Goal: Task Accomplishment & Management: Manage account settings

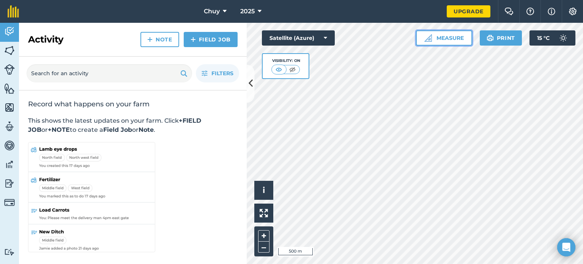
click at [426, 41] on img at bounding box center [428, 38] width 8 height 8
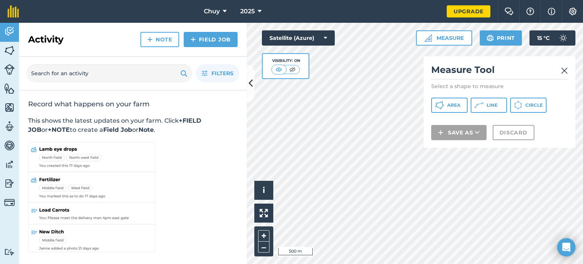
click at [564, 69] on img at bounding box center [564, 70] width 7 height 9
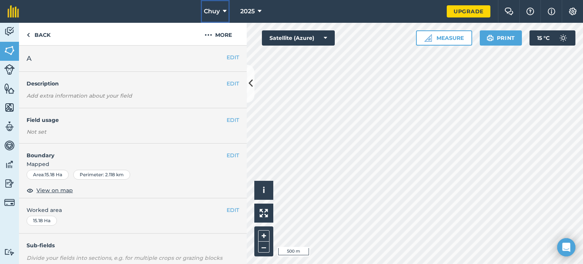
click at [225, 12] on icon at bounding box center [225, 11] width 4 height 9
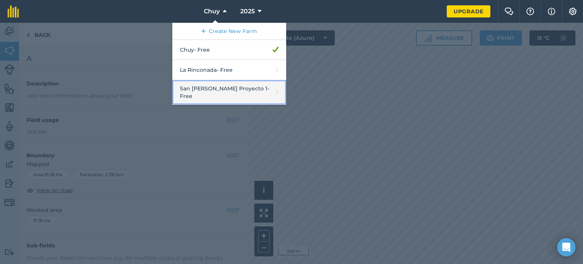
click at [242, 89] on link "San [PERSON_NAME] Proyecto 1 - Free" at bounding box center [229, 92] width 114 height 25
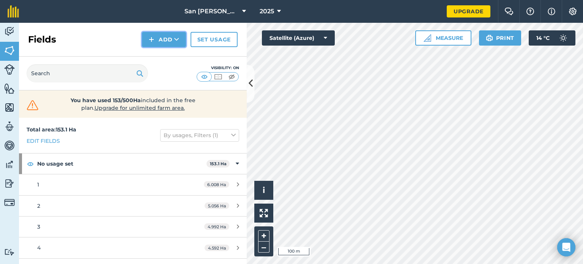
click at [170, 39] on button "Add" at bounding box center [164, 39] width 44 height 15
click at [167, 57] on link "Draw" at bounding box center [164, 56] width 42 height 17
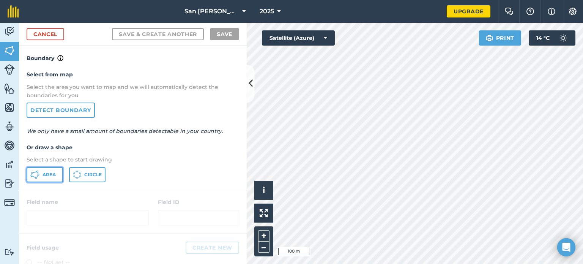
click at [55, 173] on span "Area" at bounding box center [49, 175] width 13 height 6
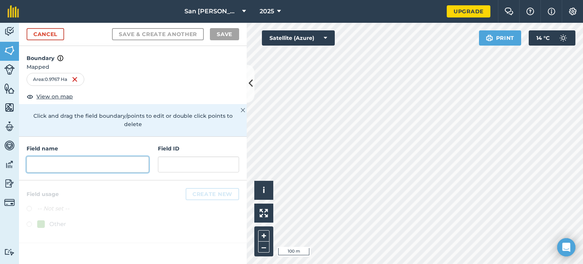
click at [143, 158] on input "text" at bounding box center [88, 164] width 122 height 16
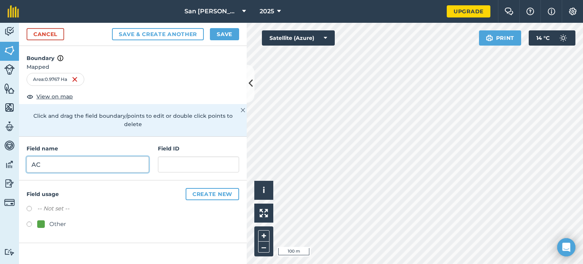
type input "AC"
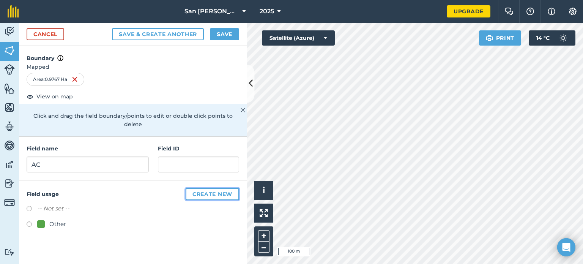
click at [209, 189] on button "Create new" at bounding box center [213, 194] width 54 height 12
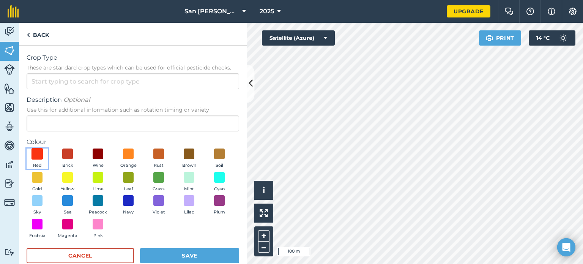
click at [39, 156] on span at bounding box center [37, 154] width 12 height 12
click at [192, 256] on button "Save" at bounding box center [189, 255] width 99 height 15
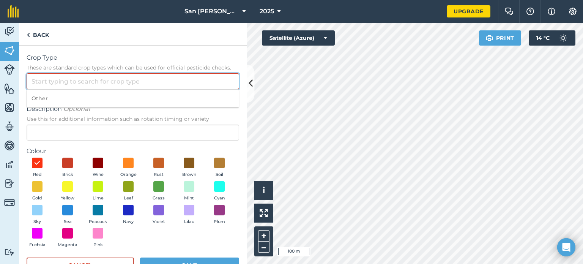
click at [56, 80] on input "Crop Type These are standard crop types which can be used for official pesticid…" at bounding box center [133, 81] width 213 height 16
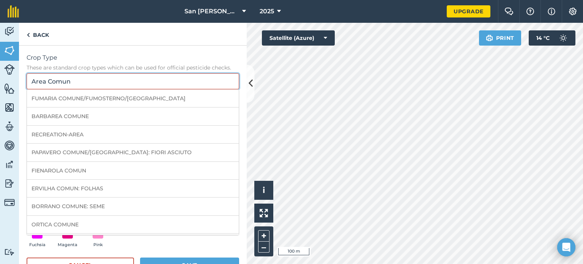
type input "Area Comun"
click at [127, 50] on div "Crop Type These are standard crop types which can be used for official pesticid…" at bounding box center [133, 167] width 228 height 243
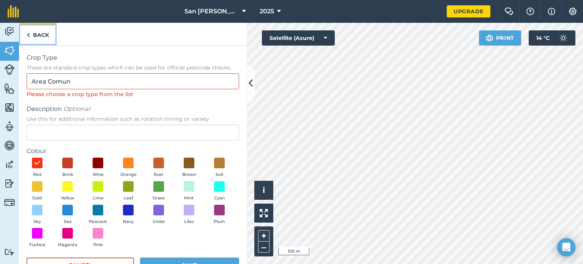
click at [31, 39] on link "Back" at bounding box center [38, 34] width 38 height 22
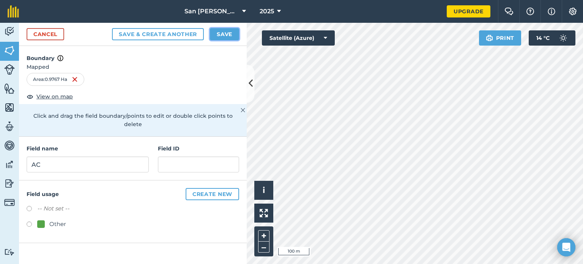
click at [219, 36] on button "Save" at bounding box center [224, 34] width 29 height 12
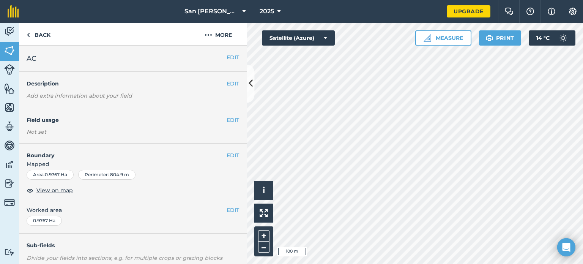
click at [334, 22] on div "San [PERSON_NAME] Proyecto 1 2025 Upgrade Farm Chat Help Info Settings Map prin…" at bounding box center [291, 132] width 583 height 264
click at [227, 154] on button "EDIT" at bounding box center [233, 155] width 13 height 8
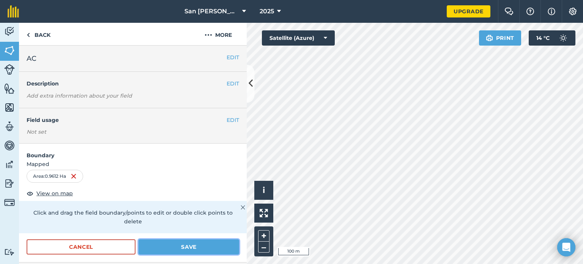
click at [187, 247] on button "Save" at bounding box center [189, 246] width 101 height 15
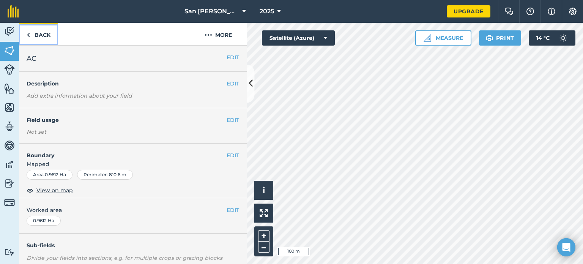
click at [39, 31] on link "Back" at bounding box center [38, 34] width 39 height 22
click at [31, 35] on link "Back" at bounding box center [38, 34] width 39 height 22
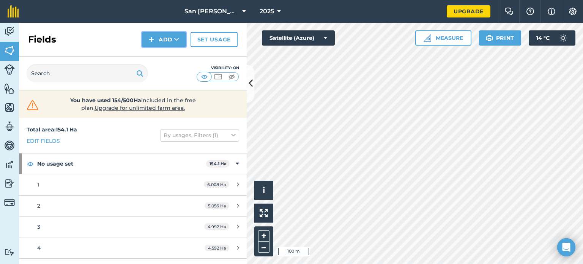
click at [161, 35] on button "Add" at bounding box center [164, 39] width 44 height 15
click at [167, 57] on link "Draw" at bounding box center [164, 56] width 42 height 17
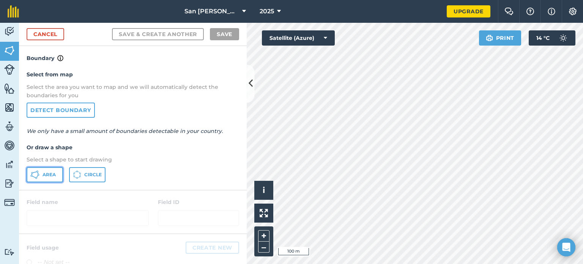
click at [58, 172] on button "Area" at bounding box center [45, 174] width 36 height 15
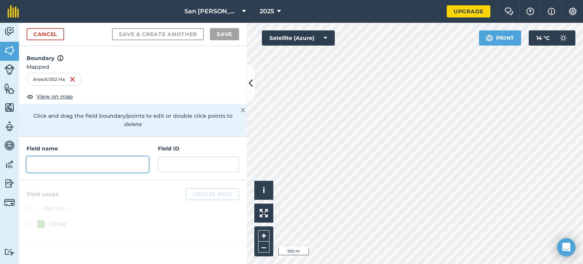
click at [76, 156] on input "text" at bounding box center [88, 164] width 122 height 16
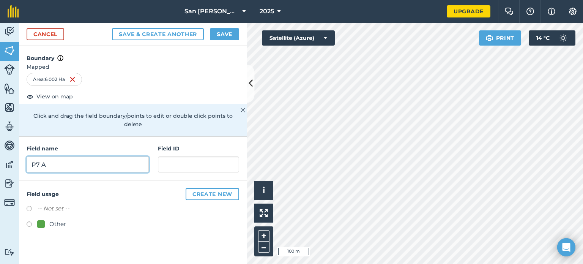
type input "P7 A"
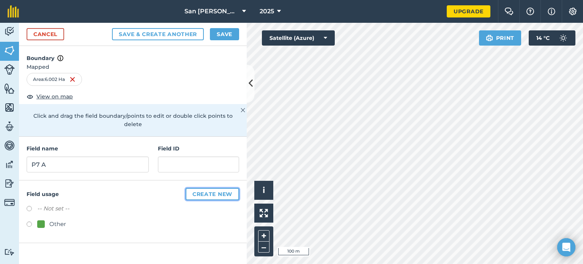
click at [206, 188] on button "Create new" at bounding box center [213, 194] width 54 height 12
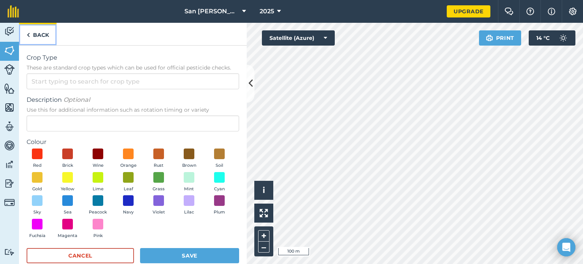
click at [38, 35] on link "Back" at bounding box center [38, 34] width 38 height 22
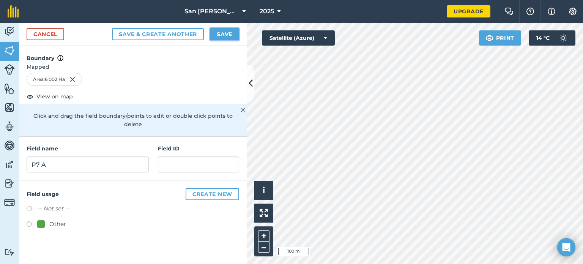
click at [222, 35] on button "Save" at bounding box center [224, 34] width 29 height 12
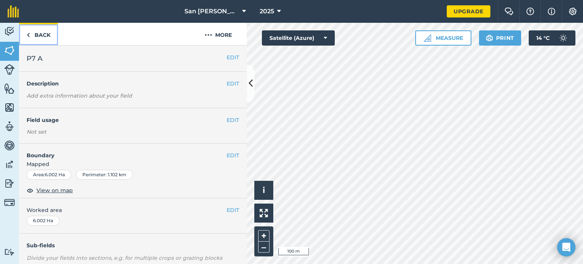
click at [24, 30] on link "Back" at bounding box center [38, 34] width 39 height 22
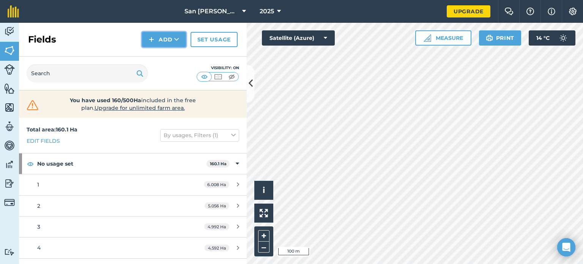
click at [178, 41] on icon at bounding box center [176, 40] width 5 height 8
click at [172, 50] on link "Draw" at bounding box center [164, 56] width 42 height 17
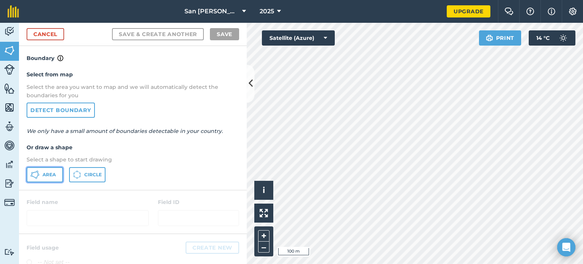
click at [60, 176] on button "Area" at bounding box center [45, 174] width 36 height 15
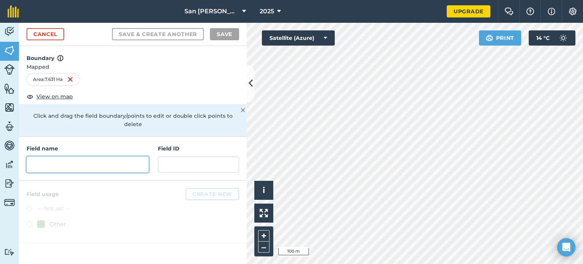
click at [112, 158] on input "text" at bounding box center [88, 164] width 122 height 16
type input "-"
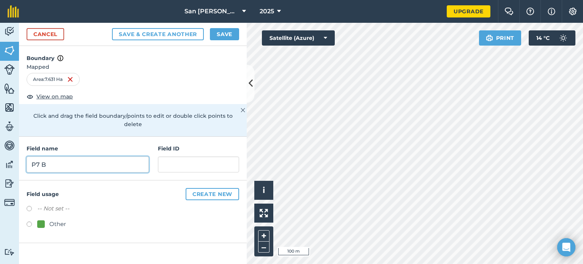
type input "P7 B"
click at [215, 35] on button "Save" at bounding box center [224, 34] width 29 height 12
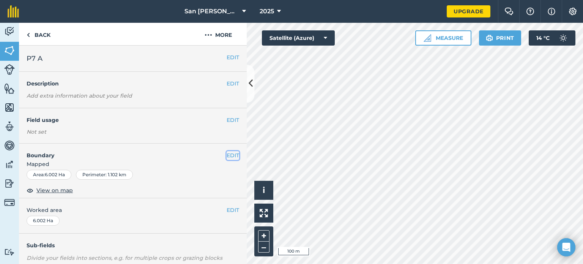
click at [227, 153] on button "EDIT" at bounding box center [233, 155] width 13 height 8
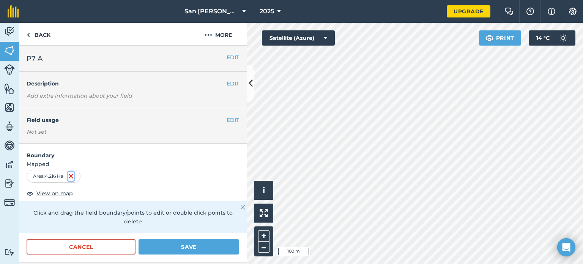
click at [70, 178] on img at bounding box center [71, 176] width 6 height 9
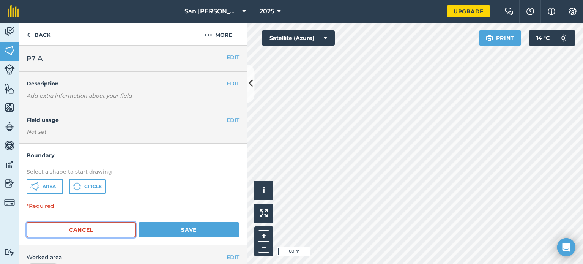
click at [104, 230] on button "Cancel" at bounding box center [81, 229] width 109 height 15
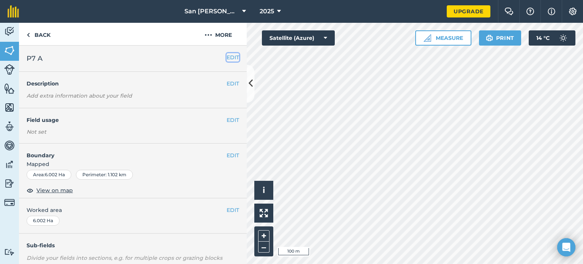
click at [231, 56] on button "EDIT" at bounding box center [233, 57] width 13 height 8
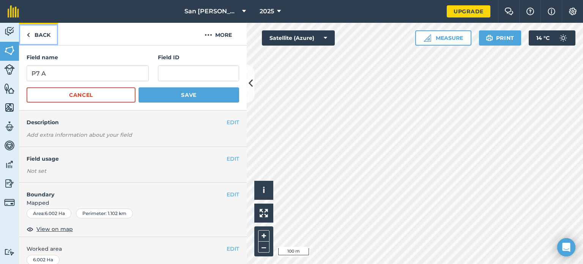
click at [40, 28] on link "Back" at bounding box center [38, 34] width 39 height 22
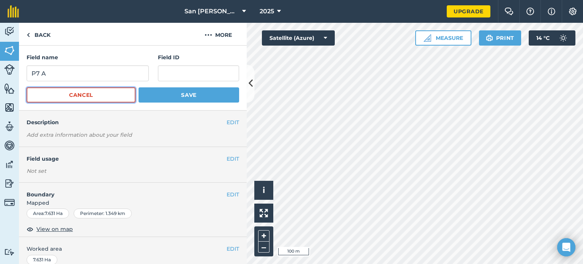
click at [117, 90] on button "Cancel" at bounding box center [81, 94] width 109 height 15
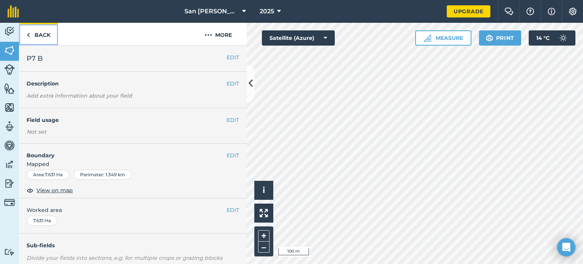
click at [45, 30] on link "Back" at bounding box center [38, 34] width 39 height 22
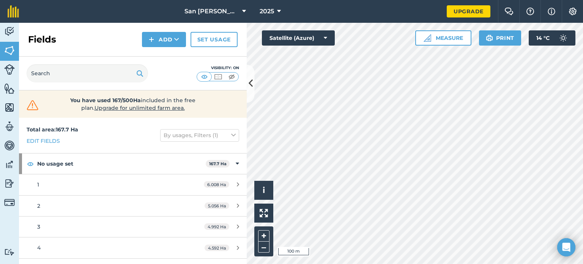
scroll to position [98, 0]
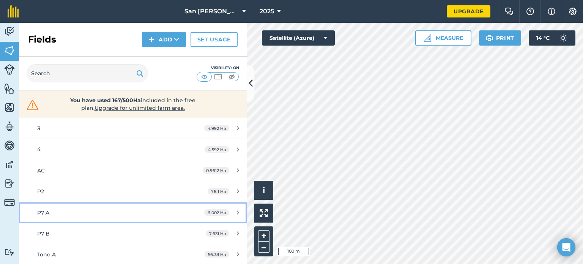
drag, startPoint x: 176, startPoint y: 214, endPoint x: 146, endPoint y: 211, distance: 29.8
click at [146, 211] on div "P7 A" at bounding box center [108, 212] width 143 height 8
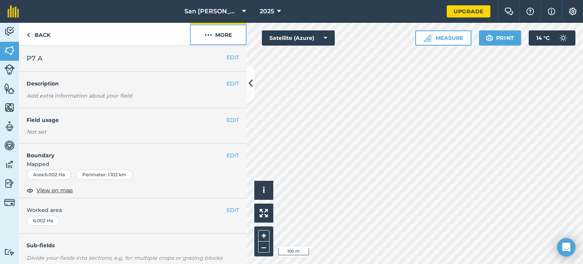
click at [217, 36] on button "More" at bounding box center [218, 34] width 57 height 22
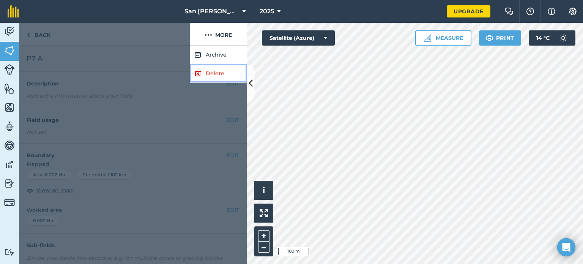
click at [213, 72] on link "Delete" at bounding box center [218, 73] width 57 height 19
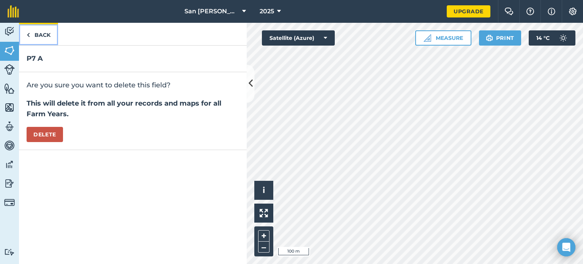
click at [31, 33] on link "Back" at bounding box center [38, 34] width 39 height 22
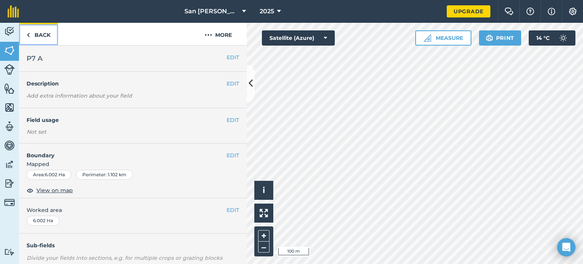
click at [36, 41] on link "Back" at bounding box center [38, 34] width 39 height 22
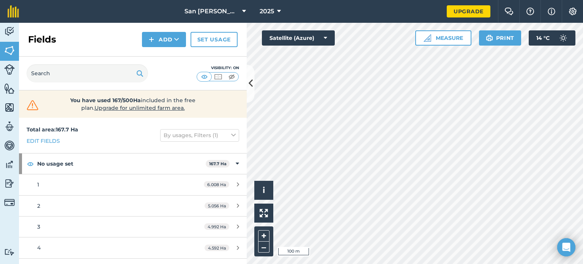
scroll to position [98, 0]
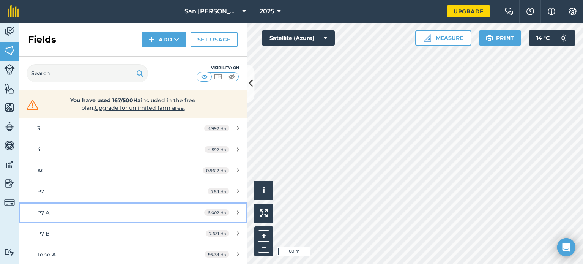
click at [235, 214] on div "6.002 Ha" at bounding box center [222, 212] width 50 height 6
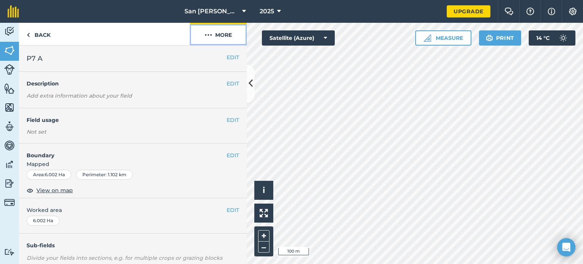
click at [219, 37] on button "More" at bounding box center [218, 34] width 57 height 22
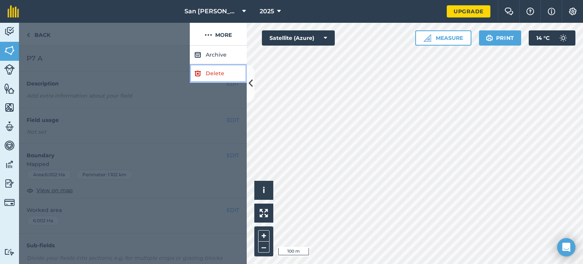
click at [223, 74] on link "Delete" at bounding box center [218, 73] width 57 height 19
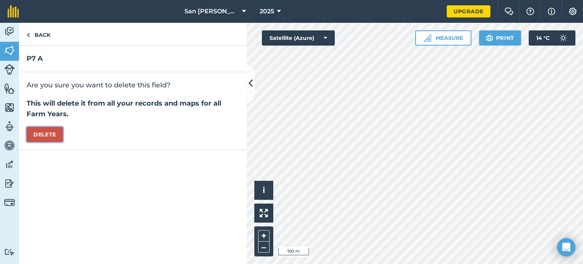
click at [59, 131] on button "Delete" at bounding box center [45, 134] width 36 height 15
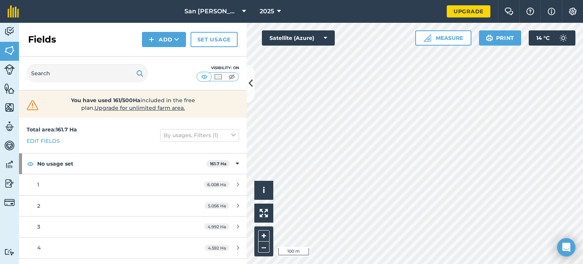
scroll to position [77, 0]
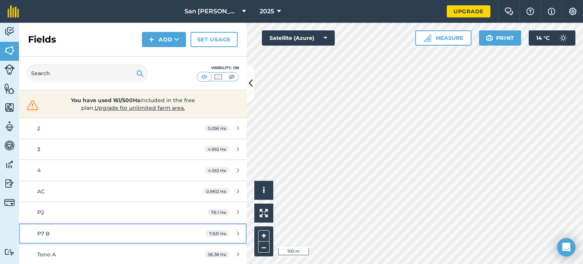
click at [180, 229] on link "P7 B 7.631 Ha" at bounding box center [133, 233] width 228 height 20
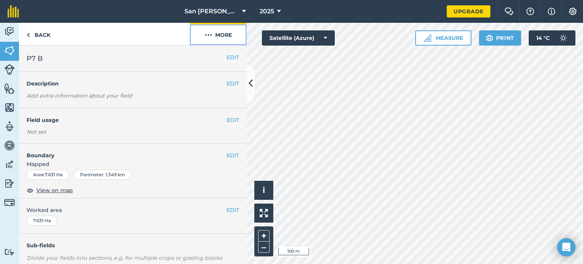
click at [224, 27] on button "More" at bounding box center [218, 34] width 57 height 22
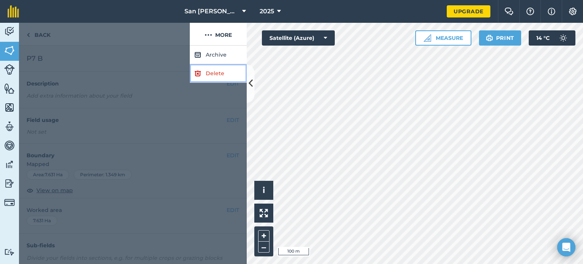
click at [218, 71] on link "Delete" at bounding box center [218, 73] width 57 height 19
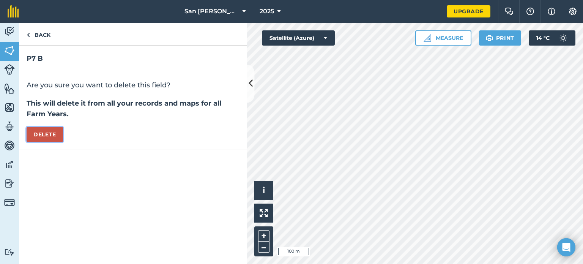
click at [45, 130] on button "Delete" at bounding box center [45, 134] width 36 height 15
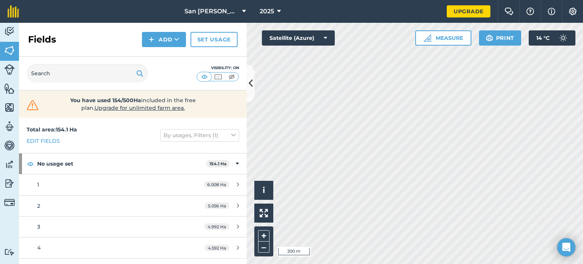
click at [344, 263] on html "San [PERSON_NAME] Proyecto 1 2025 Upgrade Farm Chat Help Info Settings Map prin…" at bounding box center [291, 132] width 583 height 264
click at [378, 263] on html "San [PERSON_NAME] Proyecto 1 2025 Upgrade Farm Chat Help Info Settings Map prin…" at bounding box center [291, 132] width 583 height 264
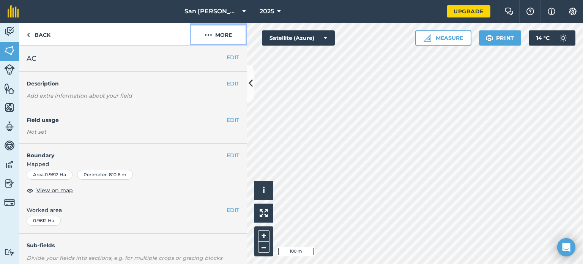
click at [228, 33] on button "More" at bounding box center [218, 34] width 57 height 22
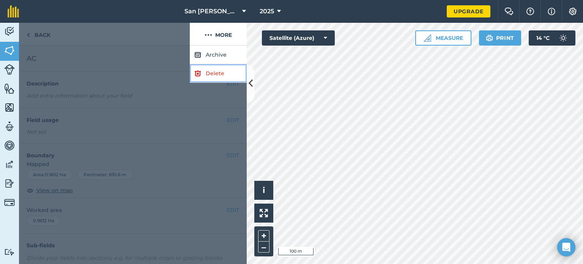
click at [220, 76] on link "Delete" at bounding box center [218, 73] width 57 height 19
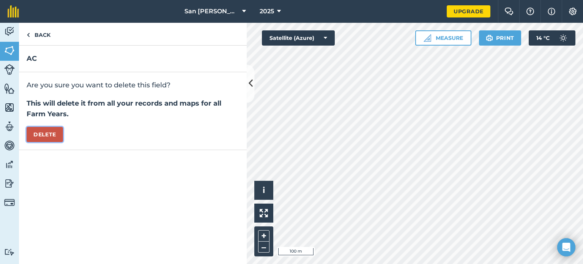
click at [60, 131] on button "Delete" at bounding box center [45, 134] width 36 height 15
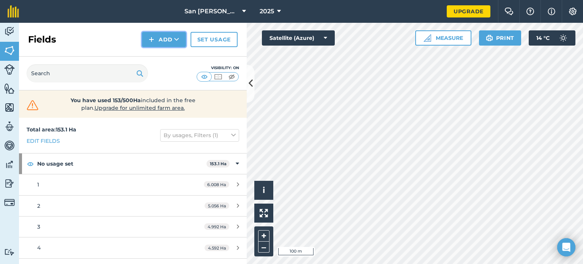
click at [159, 36] on button "Add" at bounding box center [164, 39] width 44 height 15
click at [171, 48] on link "Draw" at bounding box center [164, 56] width 42 height 17
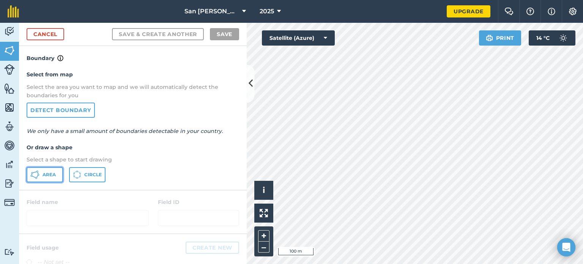
click at [47, 176] on span "Area" at bounding box center [49, 175] width 13 height 6
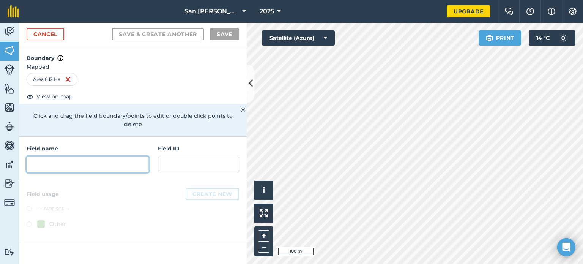
click at [139, 157] on input "text" at bounding box center [88, 164] width 122 height 16
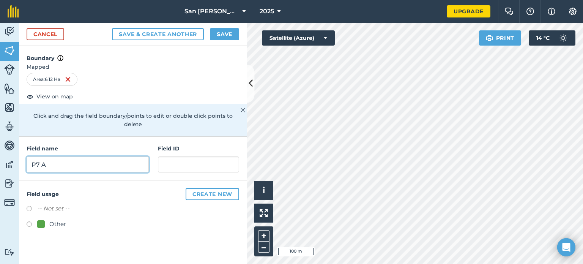
type input "P7 A"
click at [230, 31] on button "Save" at bounding box center [224, 34] width 29 height 12
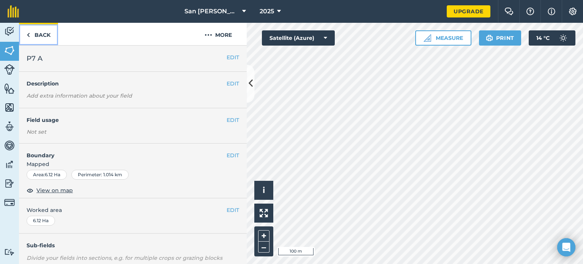
click at [34, 39] on link "Back" at bounding box center [38, 34] width 39 height 22
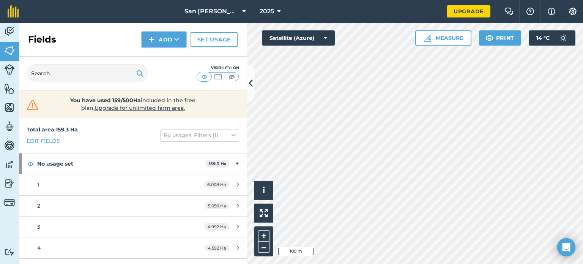
click at [162, 42] on button "Add" at bounding box center [164, 39] width 44 height 15
click at [175, 62] on link "Draw" at bounding box center [164, 56] width 42 height 17
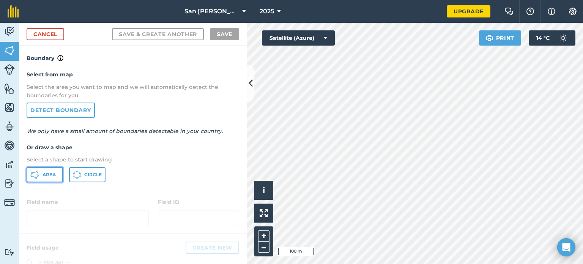
click at [44, 177] on button "Area" at bounding box center [45, 174] width 36 height 15
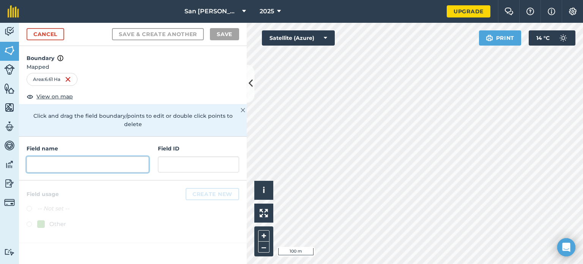
click at [87, 156] on input "text" at bounding box center [88, 164] width 122 height 16
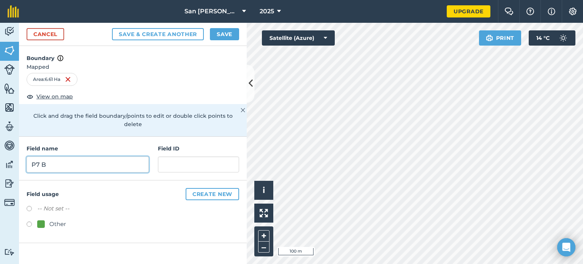
type input "P7 B"
click at [228, 36] on button "Save" at bounding box center [224, 34] width 29 height 12
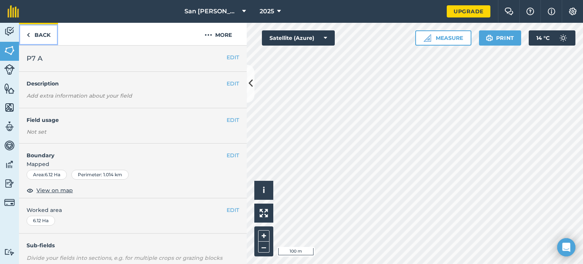
click at [43, 38] on link "Back" at bounding box center [38, 34] width 39 height 22
click at [52, 29] on link "Back" at bounding box center [38, 34] width 39 height 22
click at [42, 33] on link "Back" at bounding box center [38, 34] width 39 height 22
click at [227, 57] on button "EDIT" at bounding box center [233, 57] width 13 height 8
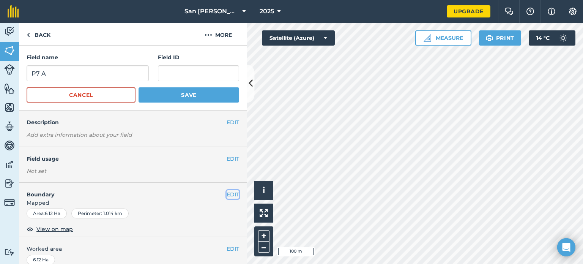
click at [227, 193] on button "EDIT" at bounding box center [233, 194] width 13 height 8
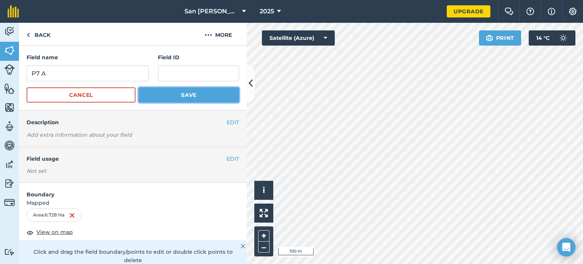
click at [198, 98] on button "Save" at bounding box center [189, 94] width 101 height 15
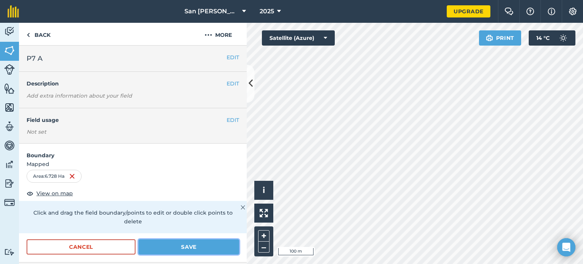
click at [201, 247] on button "Save" at bounding box center [189, 246] width 101 height 15
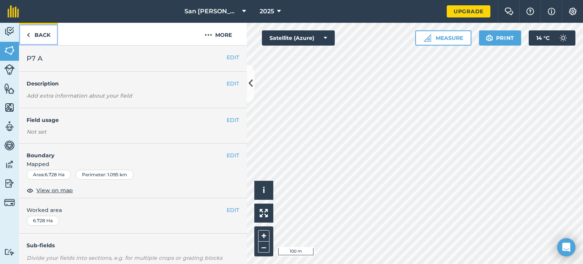
click at [37, 28] on link "Back" at bounding box center [38, 34] width 39 height 22
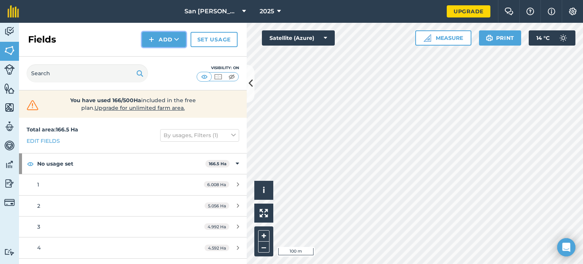
click at [159, 41] on button "Add" at bounding box center [164, 39] width 44 height 15
click at [159, 49] on link "Draw" at bounding box center [164, 56] width 42 height 17
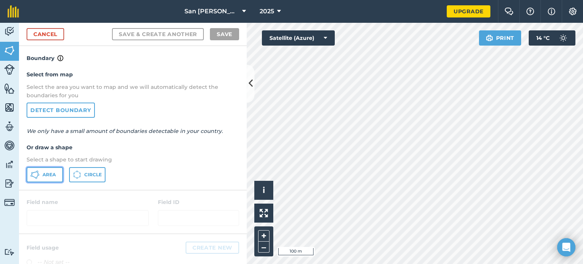
click at [58, 175] on button "Area" at bounding box center [45, 174] width 36 height 15
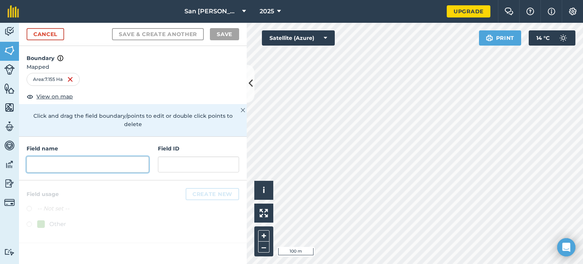
click at [129, 157] on input "text" at bounding box center [88, 164] width 122 height 16
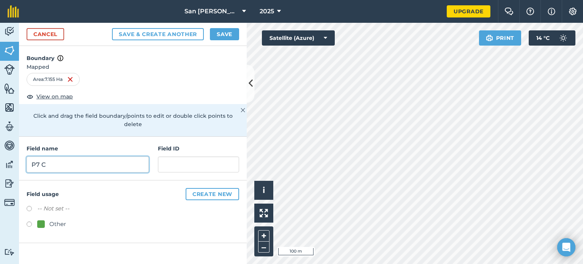
type input "P7 C"
click at [224, 36] on button "Save" at bounding box center [224, 34] width 29 height 12
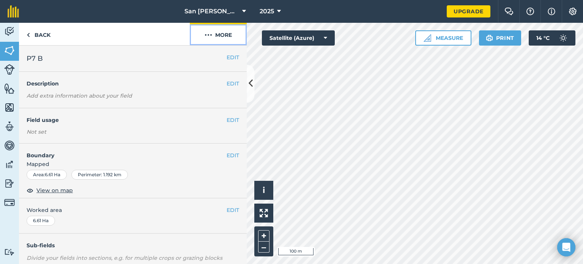
click at [214, 36] on button "More" at bounding box center [218, 34] width 57 height 22
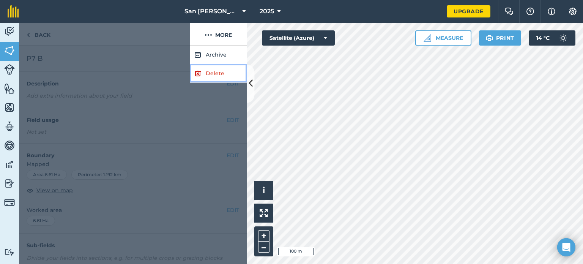
click at [227, 74] on link "Delete" at bounding box center [218, 73] width 57 height 19
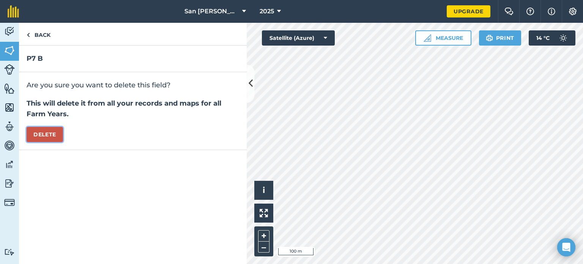
click at [58, 132] on button "Delete" at bounding box center [45, 134] width 36 height 15
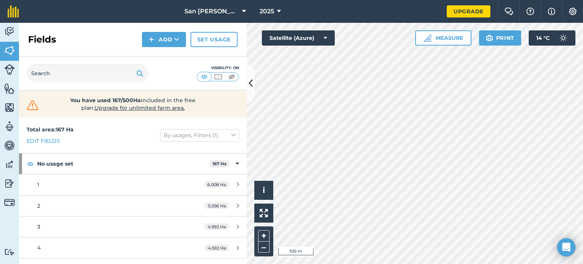
scroll to position [77, 0]
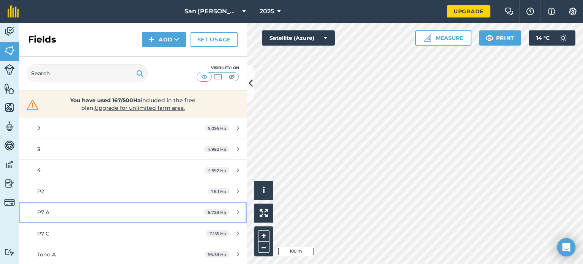
click at [197, 209] on div "6.728 Ha" at bounding box center [222, 212] width 50 height 6
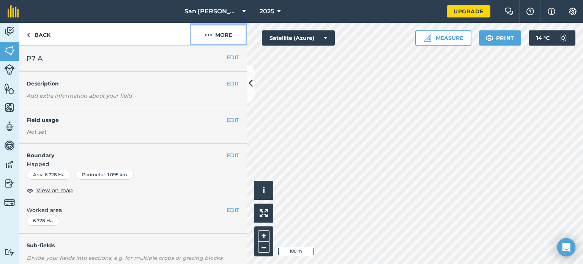
click at [222, 35] on button "More" at bounding box center [218, 34] width 57 height 22
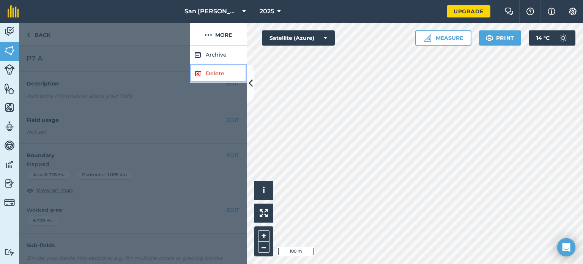
click at [214, 71] on link "Delete" at bounding box center [218, 73] width 57 height 19
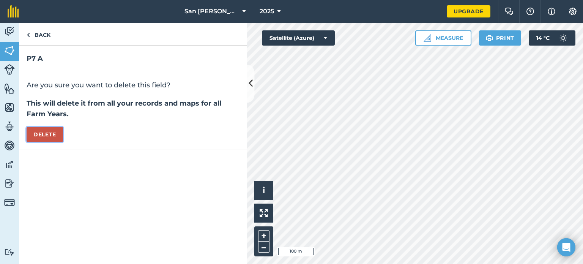
click at [58, 134] on button "Delete" at bounding box center [45, 134] width 36 height 15
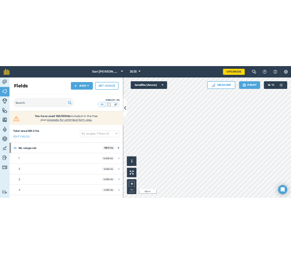
scroll to position [56, 0]
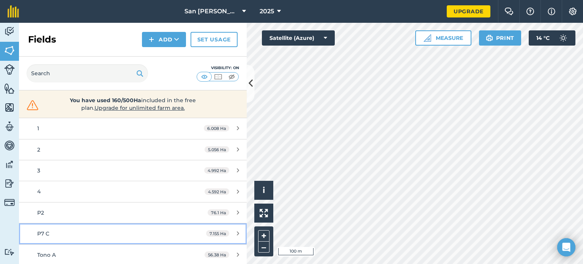
click at [184, 235] on link "P7 C 7.155 Ha" at bounding box center [133, 233] width 228 height 20
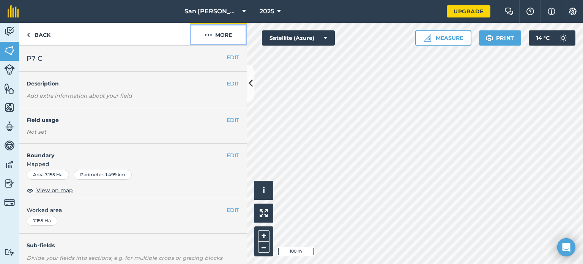
click at [221, 38] on button "More" at bounding box center [218, 34] width 57 height 22
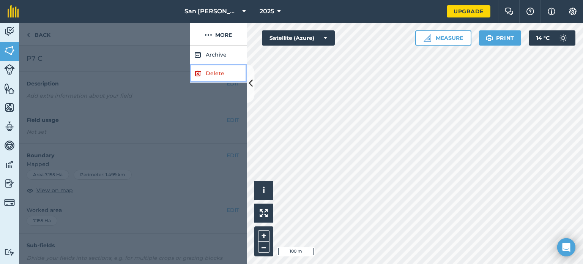
click at [222, 76] on link "Delete" at bounding box center [218, 73] width 57 height 19
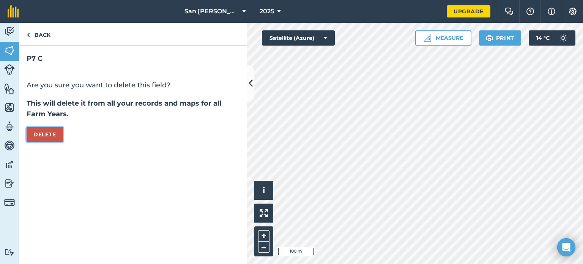
click at [46, 130] on button "Delete" at bounding box center [45, 134] width 36 height 15
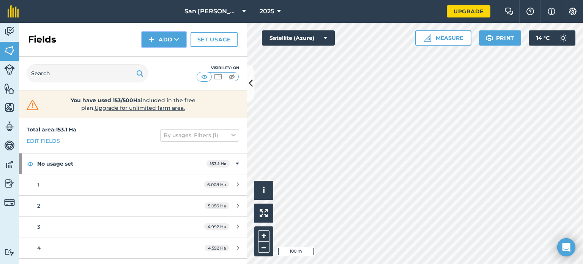
click at [166, 38] on button "Add" at bounding box center [164, 39] width 44 height 15
click at [170, 54] on link "Draw" at bounding box center [164, 56] width 42 height 17
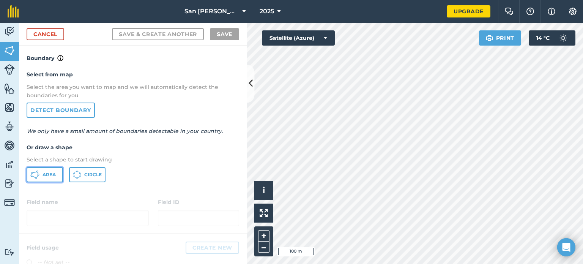
click at [52, 177] on button "Area" at bounding box center [45, 174] width 36 height 15
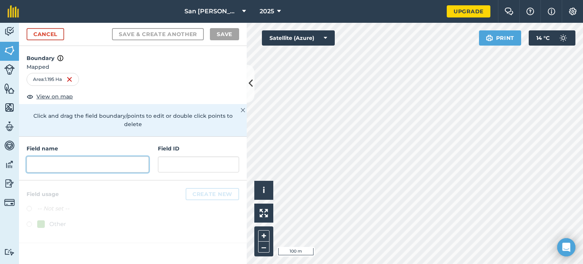
click at [131, 156] on input "text" at bounding box center [88, 164] width 122 height 16
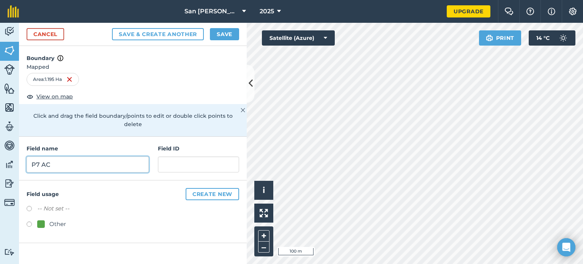
type input "P7 AC"
click at [233, 36] on button "Save" at bounding box center [224, 34] width 29 height 12
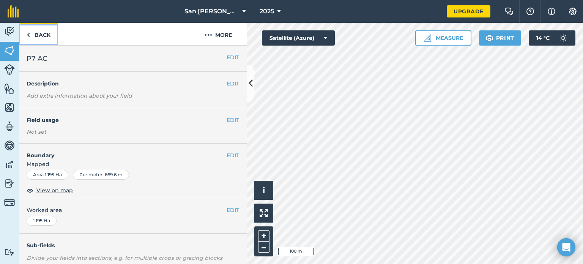
click at [50, 39] on link "Back" at bounding box center [38, 34] width 39 height 22
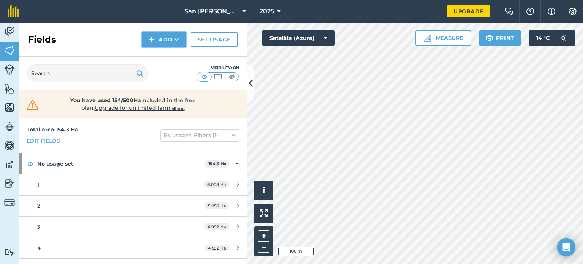
click at [158, 34] on button "Add" at bounding box center [164, 39] width 44 height 15
click at [169, 60] on link "Draw" at bounding box center [164, 56] width 42 height 17
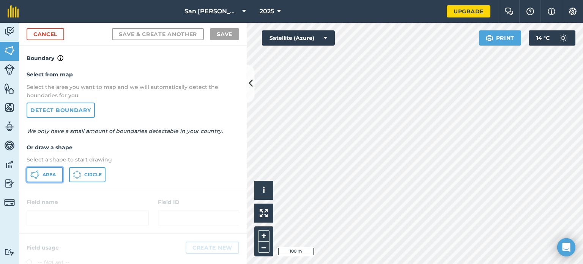
click at [54, 175] on span "Area" at bounding box center [49, 175] width 13 height 6
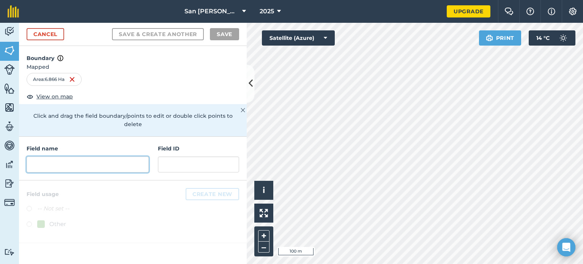
click at [104, 156] on input "text" at bounding box center [88, 164] width 122 height 16
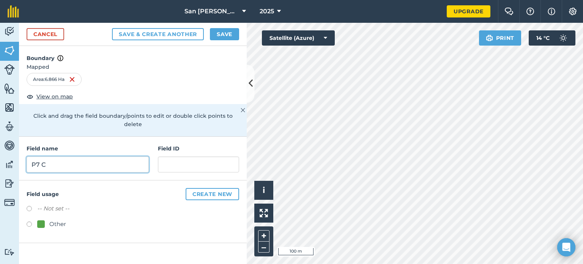
type input "P7 C"
click at [220, 35] on button "Save" at bounding box center [224, 34] width 29 height 12
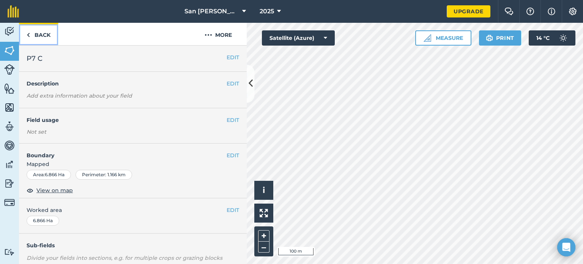
click at [49, 44] on link "Back" at bounding box center [38, 34] width 39 height 22
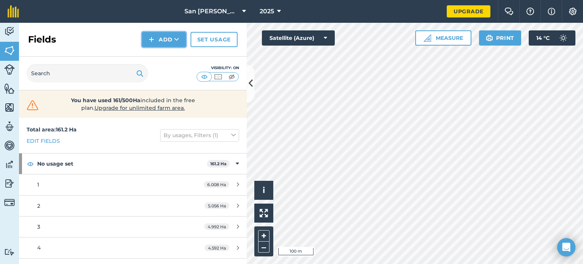
click at [170, 41] on button "Add" at bounding box center [164, 39] width 44 height 15
click at [172, 58] on link "Draw" at bounding box center [164, 56] width 42 height 17
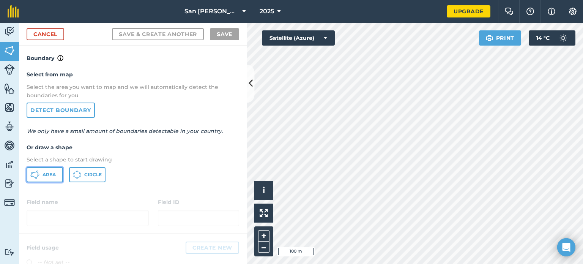
click at [52, 175] on span "Area" at bounding box center [49, 175] width 13 height 6
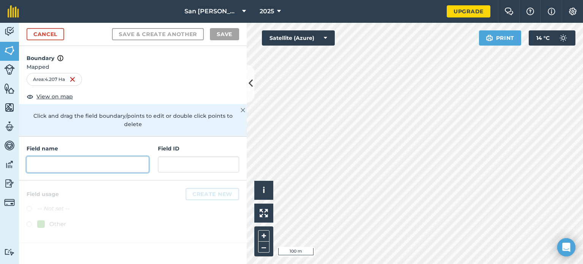
click at [78, 156] on input "text" at bounding box center [88, 164] width 122 height 16
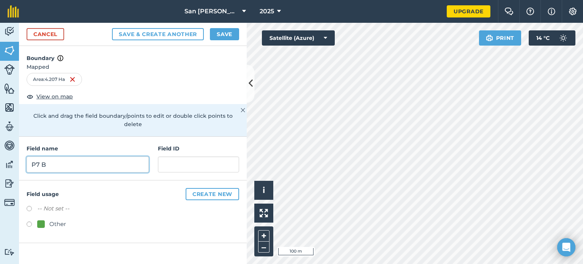
type input "P7 B"
click at [217, 33] on button "Save" at bounding box center [224, 34] width 29 height 12
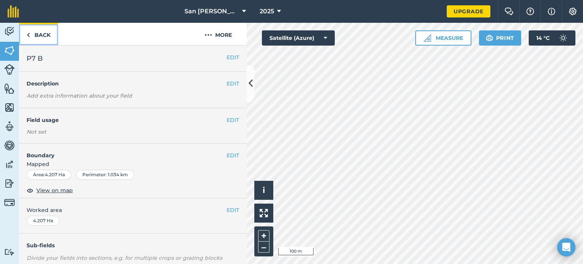
click at [48, 35] on link "Back" at bounding box center [38, 34] width 39 height 22
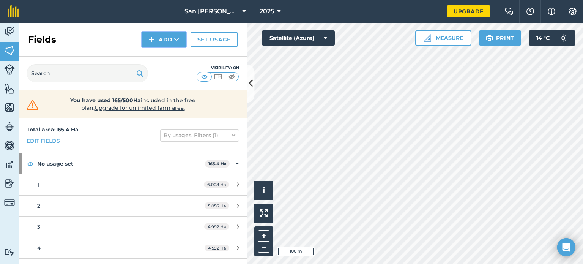
click at [179, 42] on icon at bounding box center [176, 40] width 5 height 8
click at [173, 54] on link "Draw" at bounding box center [164, 56] width 42 height 17
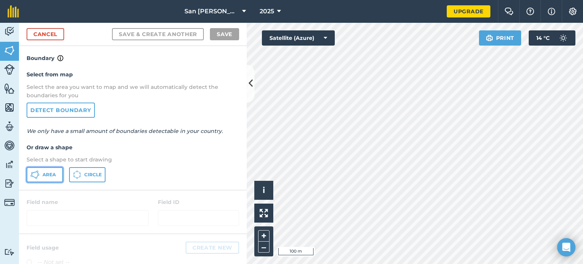
click at [48, 180] on button "Area" at bounding box center [45, 174] width 36 height 15
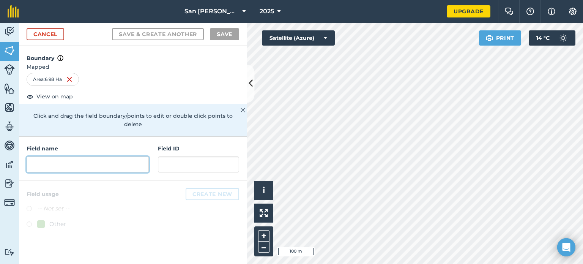
click at [143, 156] on input "text" at bounding box center [88, 164] width 122 height 16
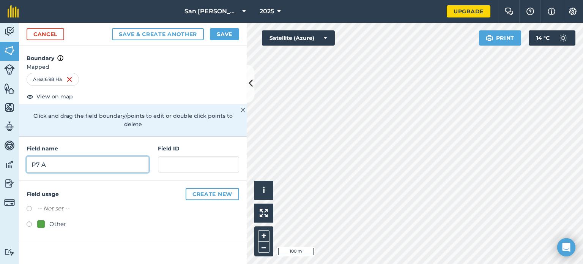
type input "P7 A"
click at [228, 36] on button "Save" at bounding box center [224, 34] width 29 height 12
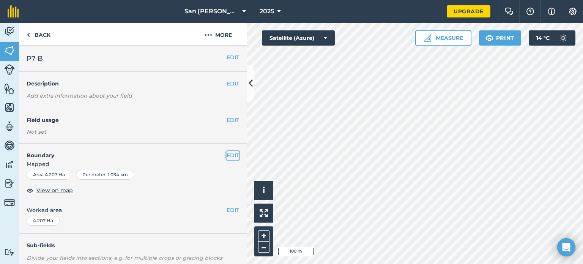
click at [232, 158] on button "EDIT" at bounding box center [233, 155] width 13 height 8
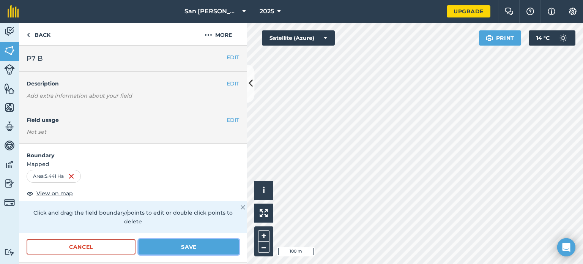
click at [180, 245] on button "Save" at bounding box center [189, 246] width 101 height 15
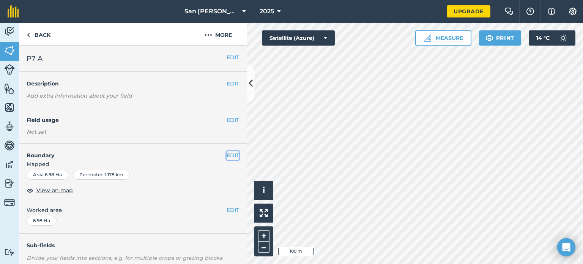
click at [228, 153] on button "EDIT" at bounding box center [233, 155] width 13 height 8
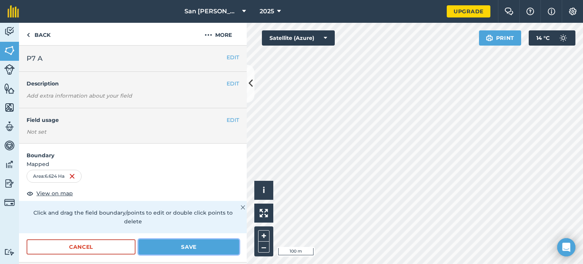
click at [207, 247] on button "Save" at bounding box center [189, 246] width 101 height 15
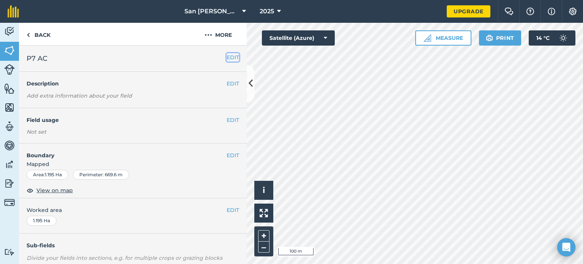
click at [231, 57] on button "EDIT" at bounding box center [233, 57] width 13 height 8
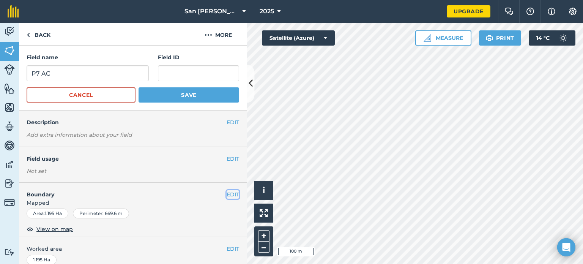
click at [230, 191] on button "EDIT" at bounding box center [233, 194] width 13 height 8
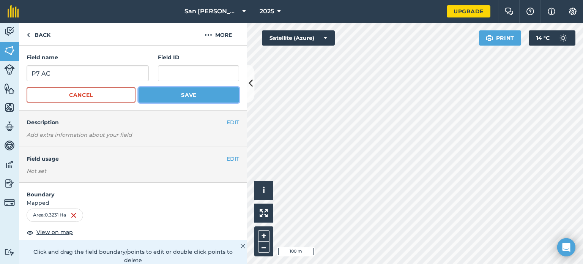
click at [164, 92] on button "Save" at bounding box center [189, 94] width 101 height 15
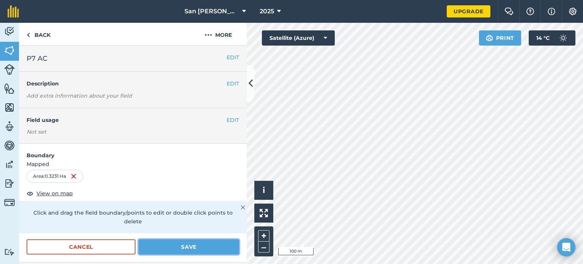
click at [219, 244] on button "Save" at bounding box center [189, 246] width 101 height 15
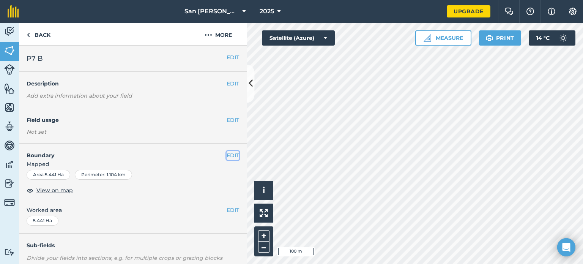
click at [227, 153] on button "EDIT" at bounding box center [233, 155] width 13 height 8
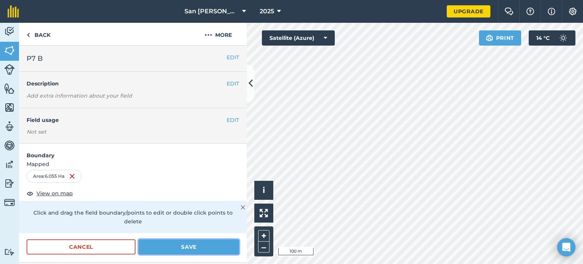
click at [193, 239] on button "Save" at bounding box center [189, 246] width 101 height 15
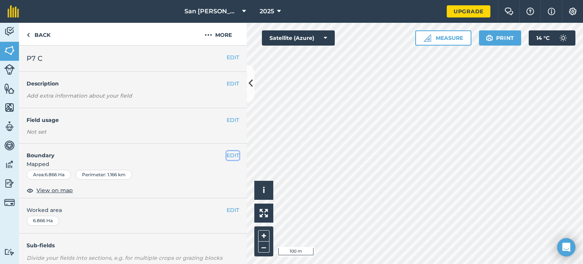
click at [230, 154] on button "EDIT" at bounding box center [233, 155] width 13 height 8
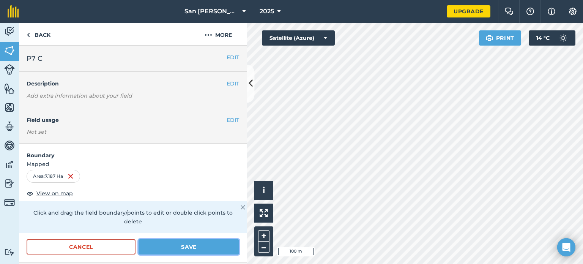
click at [185, 244] on button "Save" at bounding box center [189, 246] width 101 height 15
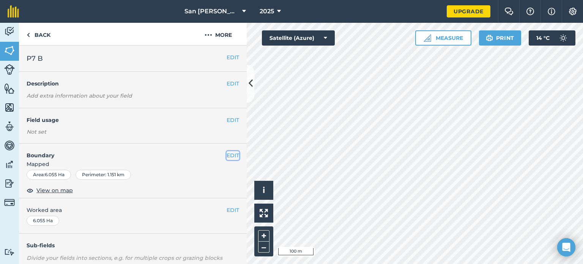
click at [227, 154] on button "EDIT" at bounding box center [233, 155] width 13 height 8
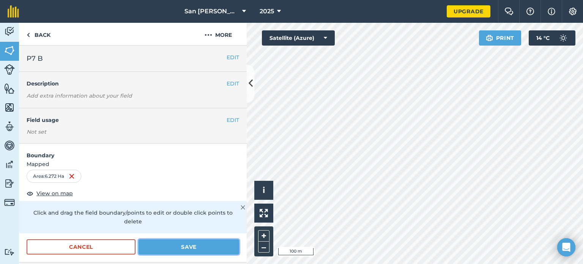
click at [205, 249] on button "Save" at bounding box center [189, 246] width 101 height 15
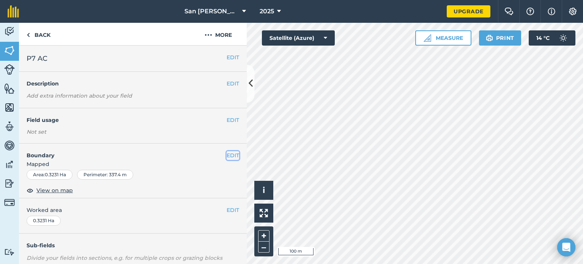
click at [231, 152] on button "EDIT" at bounding box center [233, 155] width 13 height 8
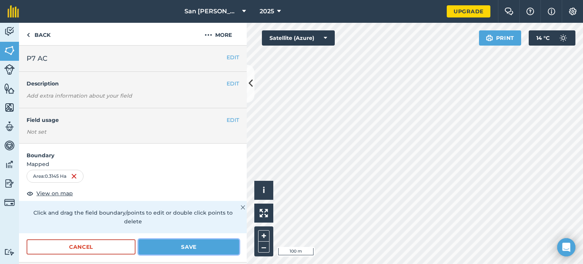
click at [198, 243] on button "Save" at bounding box center [189, 246] width 101 height 15
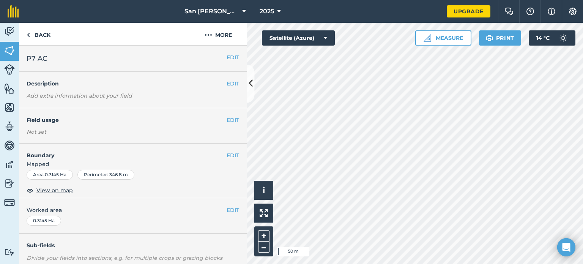
click at [234, 154] on div "EDIT Boundary Mapped Area : 0.3145 Ha Perimeter : 346.8 m View on map" at bounding box center [133, 170] width 228 height 55
click at [227, 156] on button "EDIT" at bounding box center [233, 155] width 13 height 8
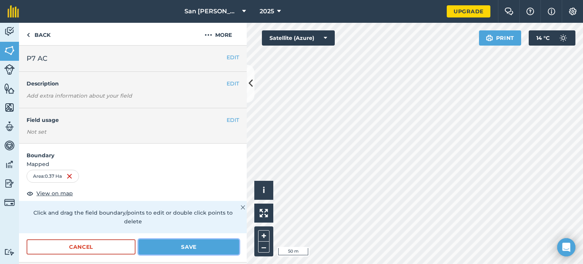
click at [167, 242] on button "Save" at bounding box center [189, 246] width 101 height 15
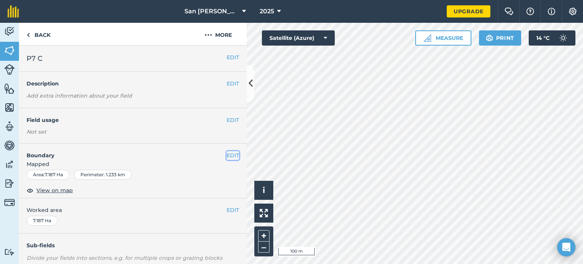
click at [230, 155] on button "EDIT" at bounding box center [233, 155] width 13 height 8
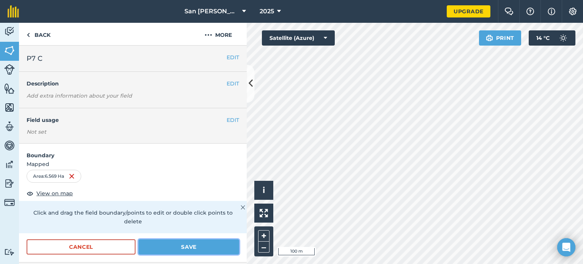
click at [180, 249] on button "Save" at bounding box center [189, 246] width 101 height 15
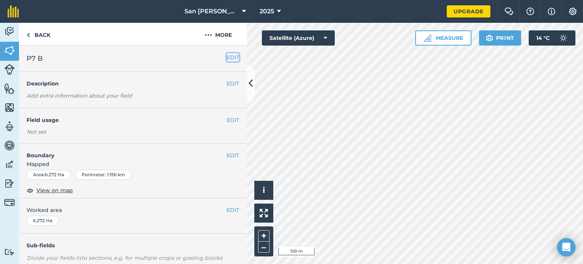
click at [227, 59] on button "EDIT" at bounding box center [233, 57] width 13 height 8
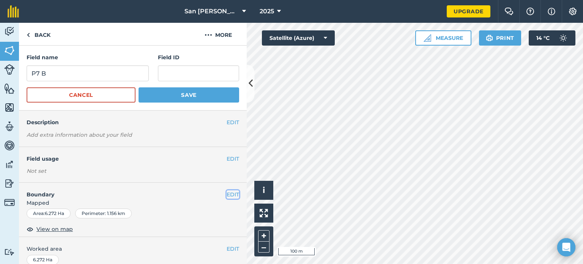
click at [227, 193] on button "EDIT" at bounding box center [233, 194] width 13 height 8
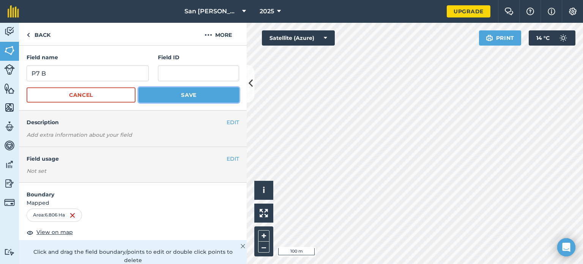
click at [191, 97] on button "Save" at bounding box center [189, 94] width 101 height 15
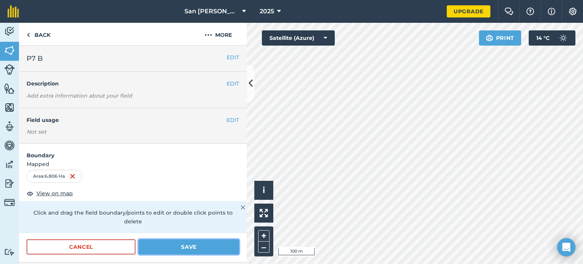
click at [194, 249] on button "Save" at bounding box center [189, 246] width 101 height 15
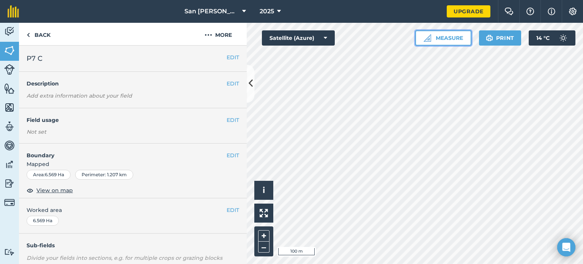
click at [458, 41] on button "Measure" at bounding box center [443, 37] width 56 height 15
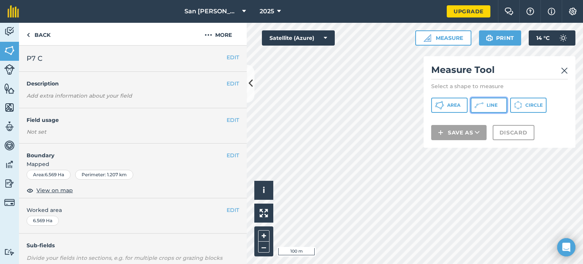
click at [500, 105] on button "Line" at bounding box center [489, 105] width 36 height 15
click at [564, 71] on img at bounding box center [564, 70] width 7 height 9
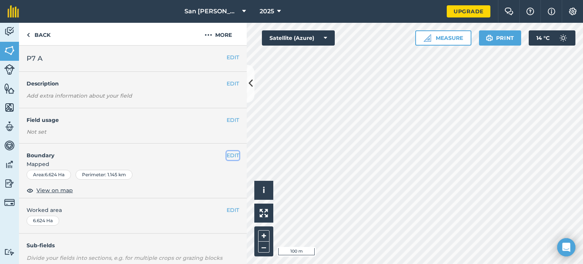
click at [232, 157] on button "EDIT" at bounding box center [233, 155] width 13 height 8
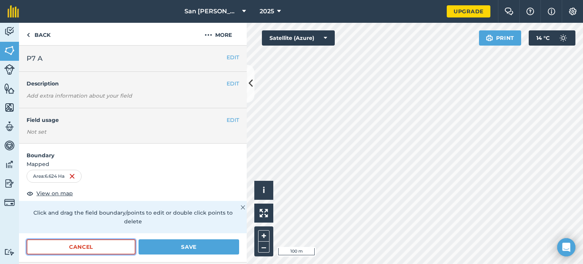
click at [109, 252] on button "Cancel" at bounding box center [81, 246] width 109 height 15
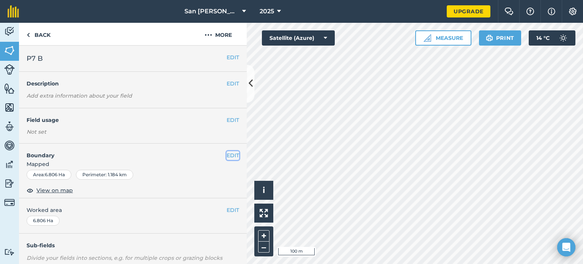
click at [233, 156] on button "EDIT" at bounding box center [233, 155] width 13 height 8
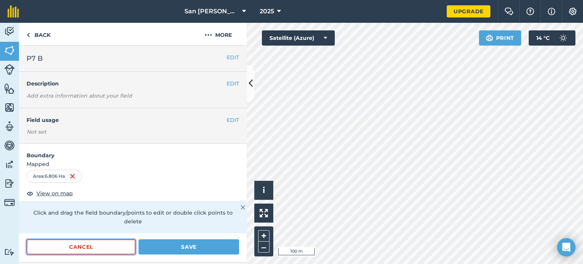
click at [123, 246] on button "Cancel" at bounding box center [81, 246] width 109 height 15
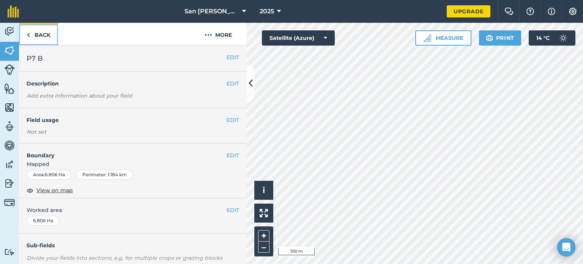
click at [46, 33] on link "Back" at bounding box center [38, 34] width 39 height 22
click at [43, 37] on link "Back" at bounding box center [38, 34] width 39 height 22
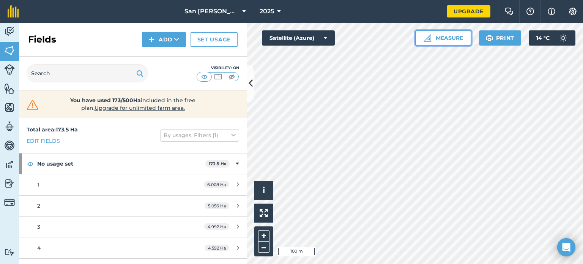
click at [420, 39] on button "Measure" at bounding box center [443, 37] width 56 height 15
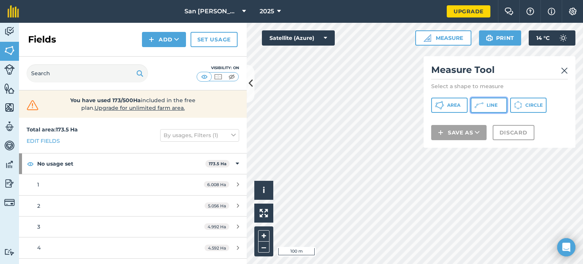
click at [486, 108] on button "Line" at bounding box center [489, 105] width 36 height 15
click at [562, 72] on img at bounding box center [564, 70] width 7 height 9
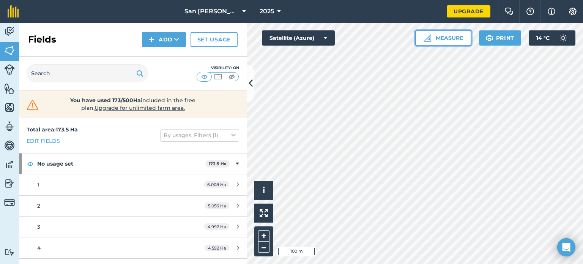
click at [437, 43] on button "Measure" at bounding box center [443, 37] width 56 height 15
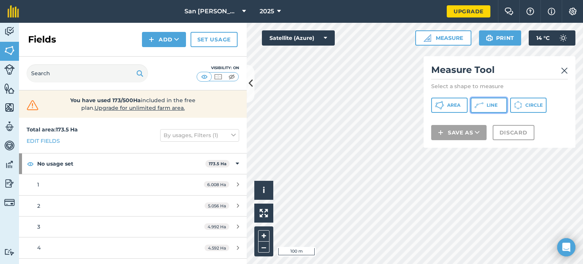
click at [486, 105] on button "Line" at bounding box center [489, 105] width 36 height 15
click at [251, 74] on button at bounding box center [251, 84] width 8 height 38
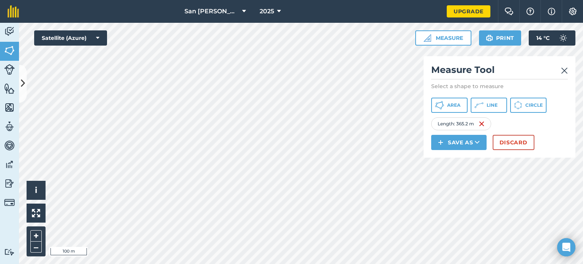
click at [562, 69] on img at bounding box center [564, 70] width 7 height 9
